Goal: Find specific page/section: Find specific page/section

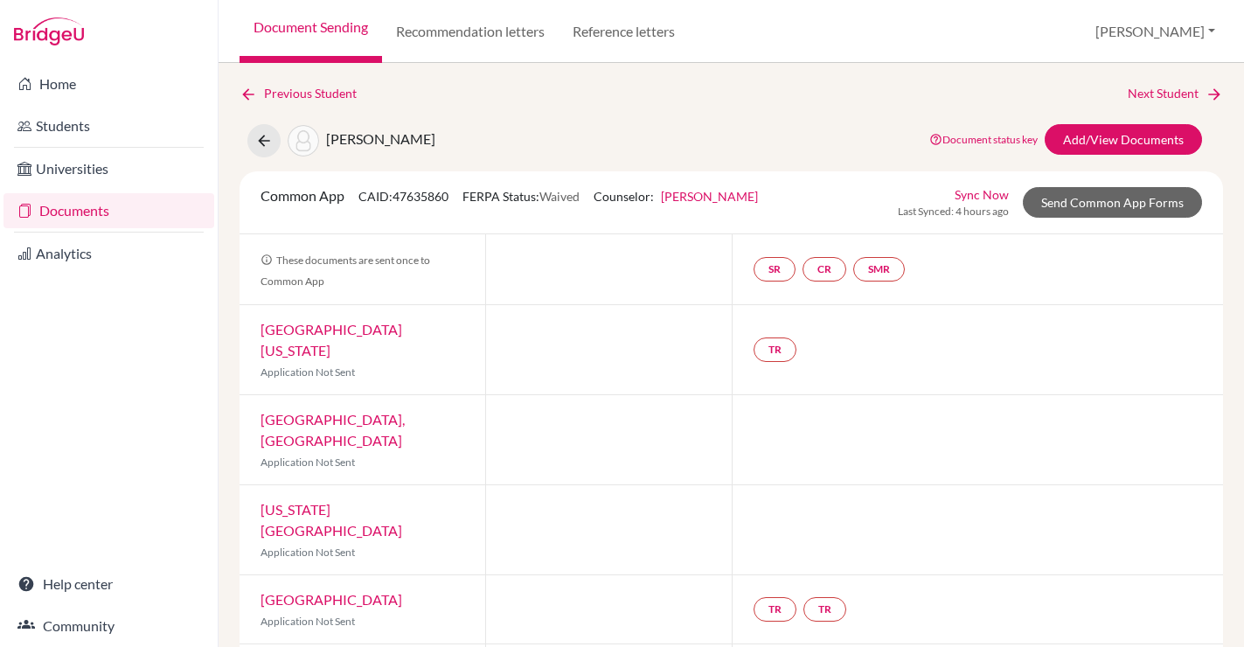
click at [78, 203] on link "Documents" at bounding box center [108, 210] width 211 height 35
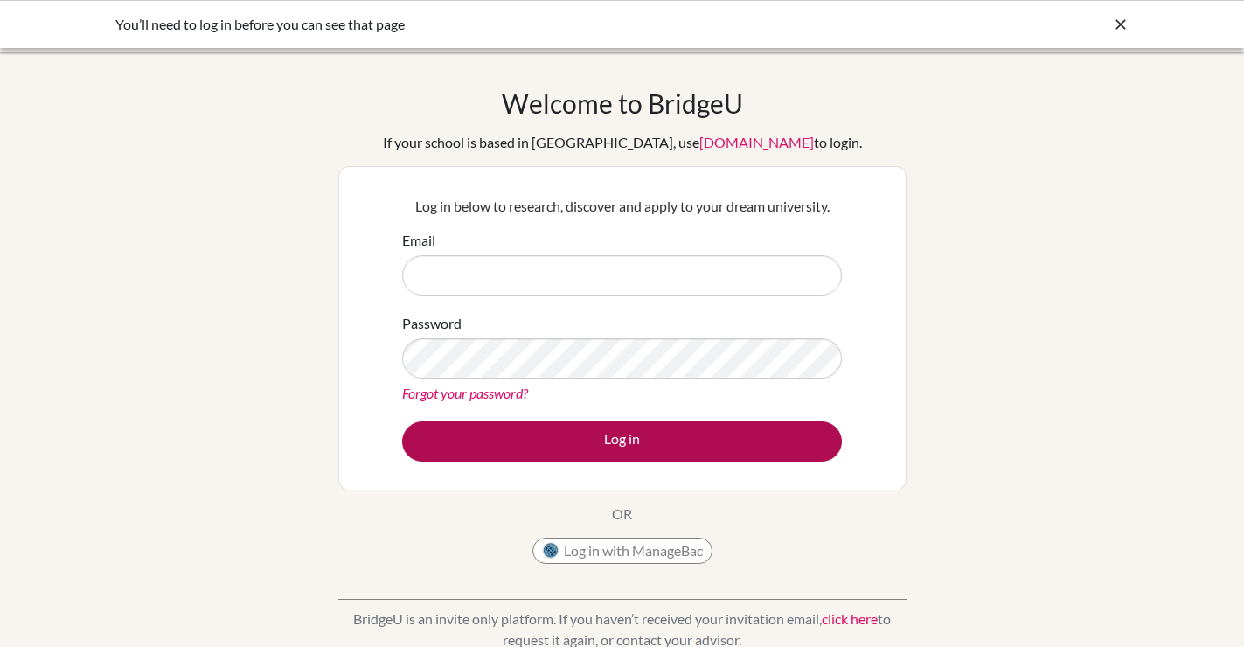
type input "[PERSON_NAME][EMAIL_ADDRESS][DOMAIN_NAME]"
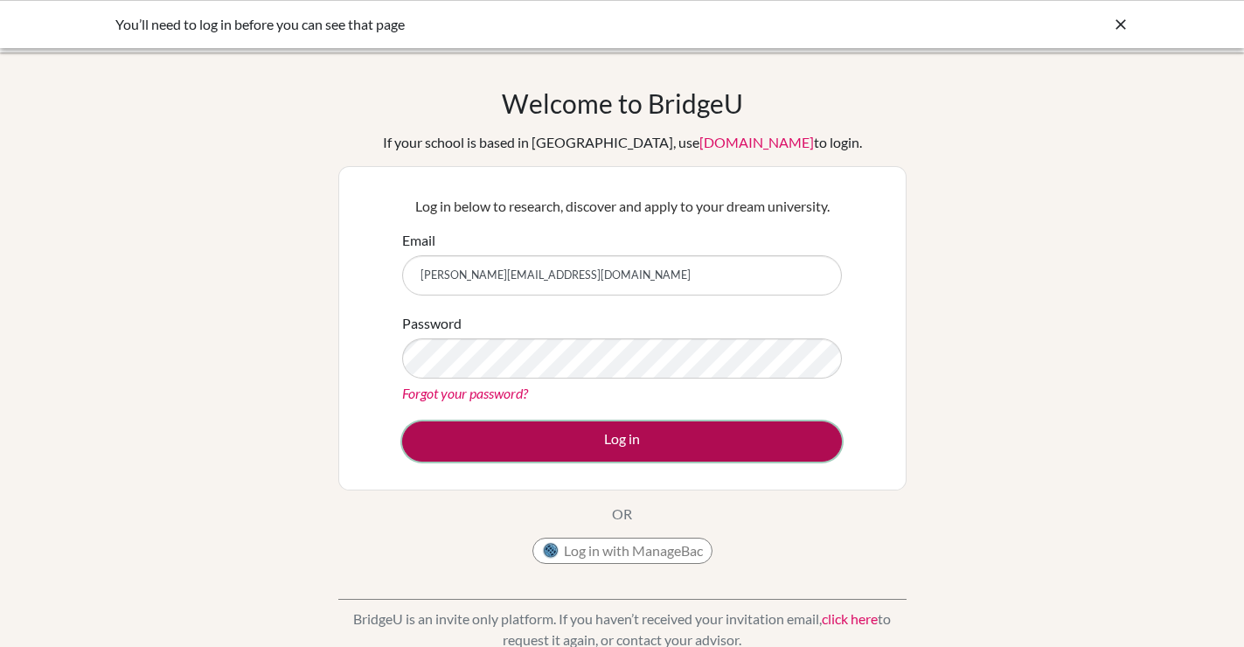
click at [507, 453] on button "Log in" at bounding box center [622, 442] width 440 height 40
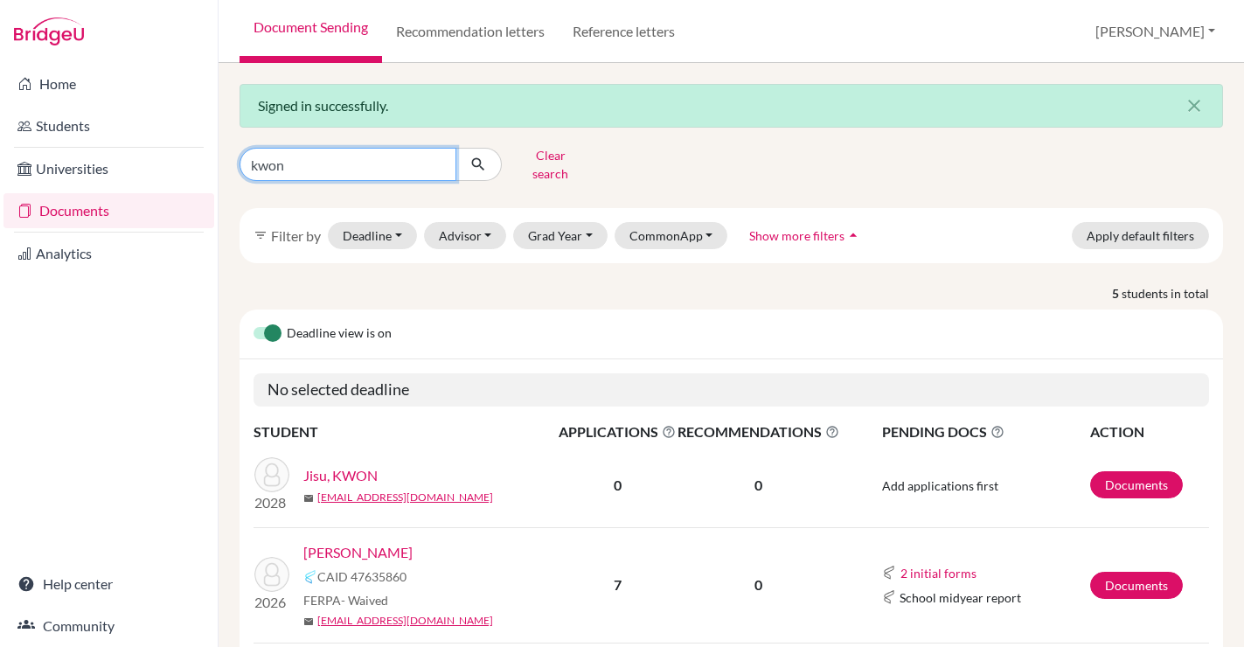
click at [306, 162] on input "kwon" at bounding box center [348, 164] width 217 height 33
type input "k"
type input "bao"
click button "submit" at bounding box center [479, 164] width 46 height 33
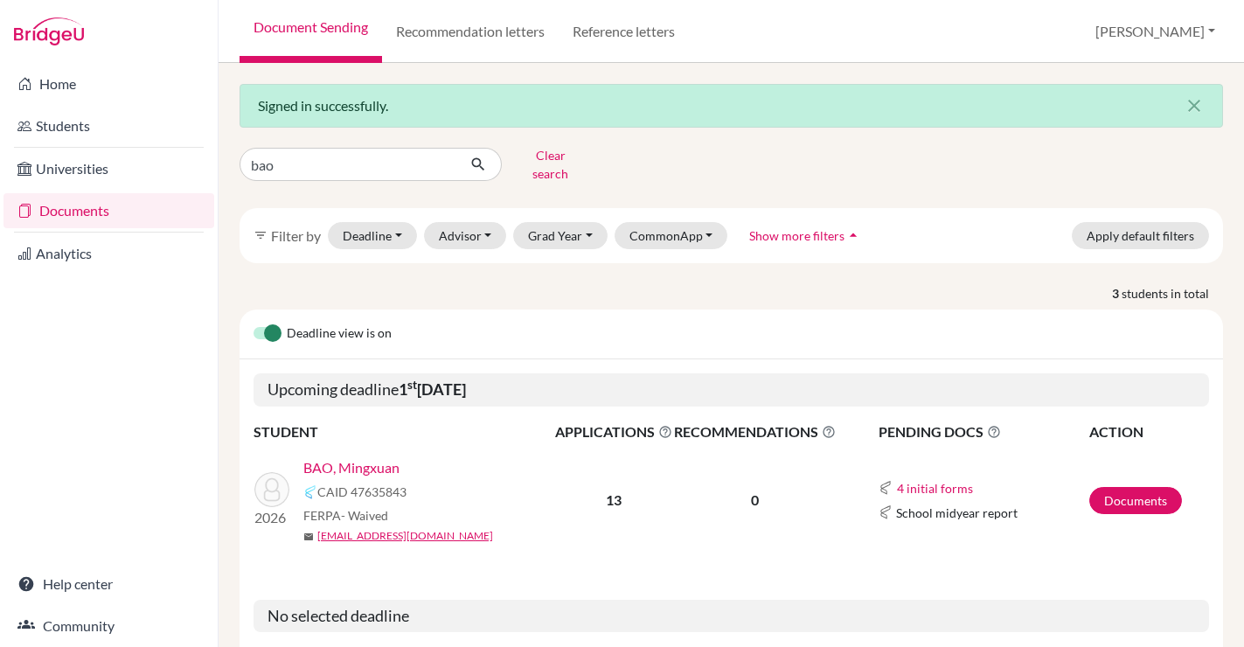
click at [347, 457] on link "BAO, Mingxuan" at bounding box center [351, 467] width 96 height 21
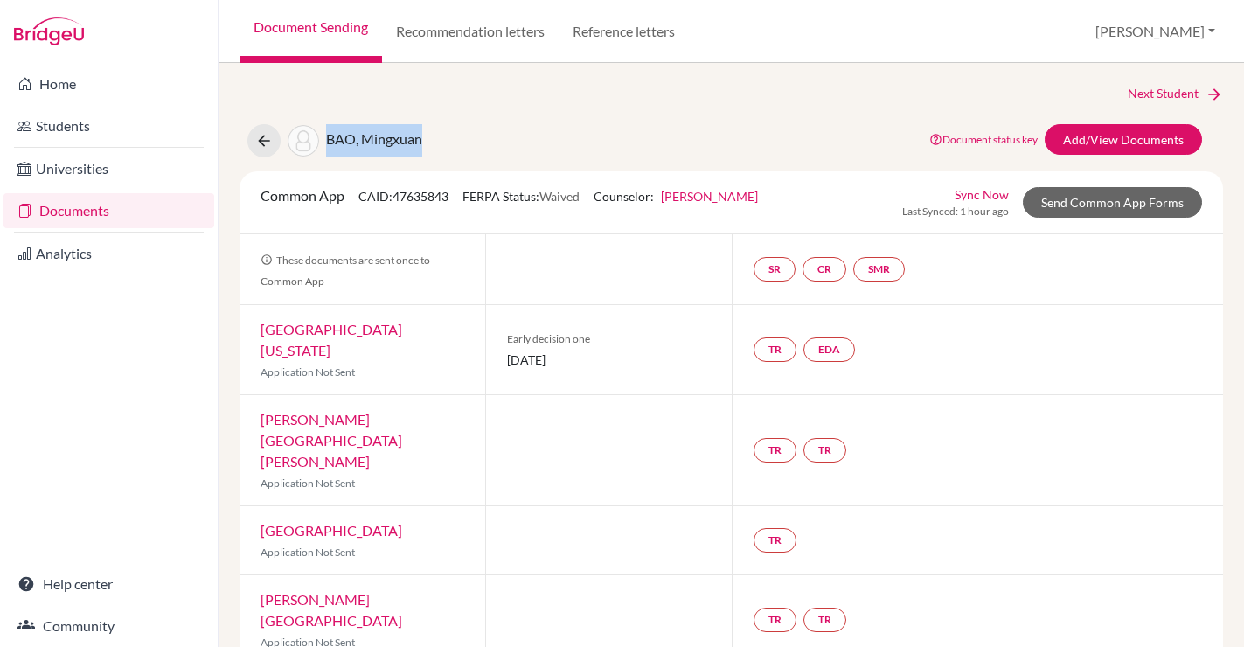
drag, startPoint x: 432, startPoint y: 136, endPoint x: 327, endPoint y: 136, distance: 104.9
click at [327, 136] on div "BAO, Mingxuan Document status key TR Requirement. Document not uploaded yet. TR…" at bounding box center [731, 140] width 1010 height 33
copy span "BAO, Mingxuan"
